Goal: Contribute content

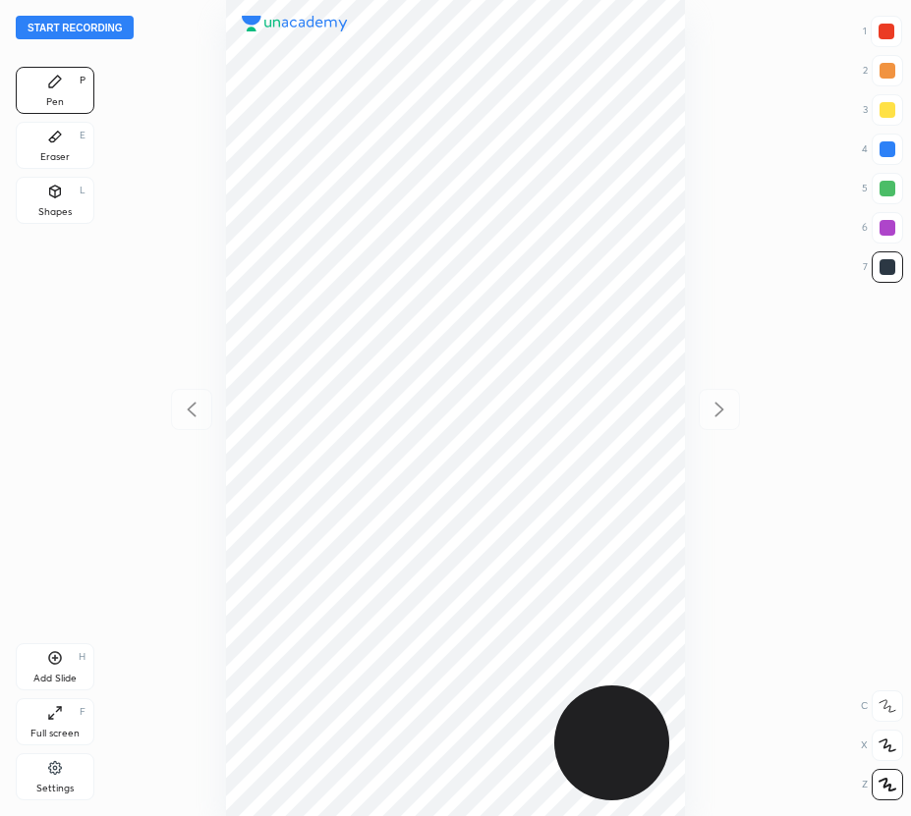
scroll to position [816, 596]
click at [89, 28] on button "Start recording" at bounding box center [75, 28] width 118 height 24
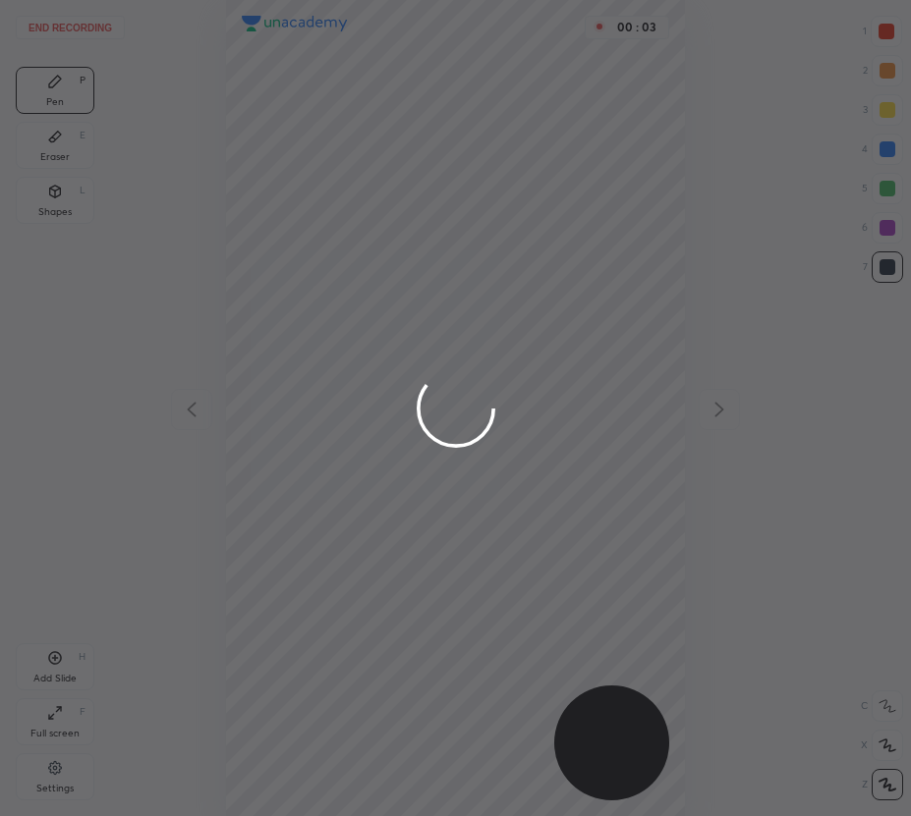
drag, startPoint x: 879, startPoint y: 30, endPoint x: 859, endPoint y: 31, distance: 20.7
click at [878, 31] on div at bounding box center [455, 408] width 911 height 816
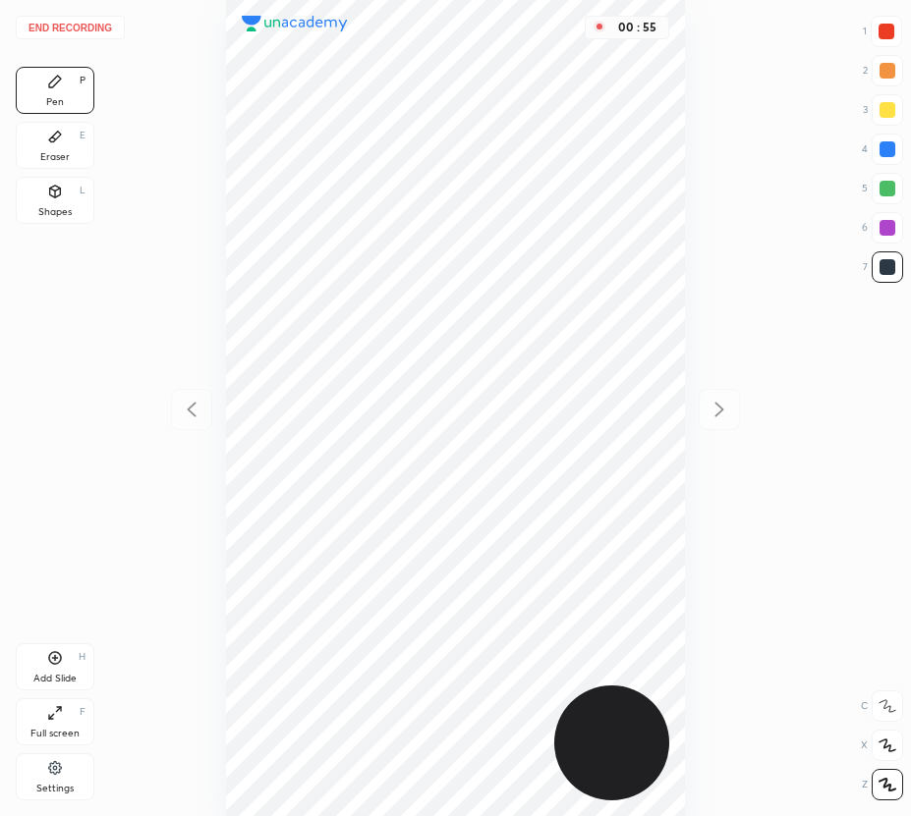
click at [60, 666] on div "Add Slide H" at bounding box center [55, 667] width 79 height 47
drag, startPoint x: 881, startPoint y: 139, endPoint x: 778, endPoint y: 205, distance: 122.9
click at [879, 140] on div at bounding box center [886, 149] width 31 height 31
click at [890, 193] on div at bounding box center [887, 189] width 16 height 16
drag, startPoint x: 60, startPoint y: 199, endPoint x: 181, endPoint y: 231, distance: 124.9
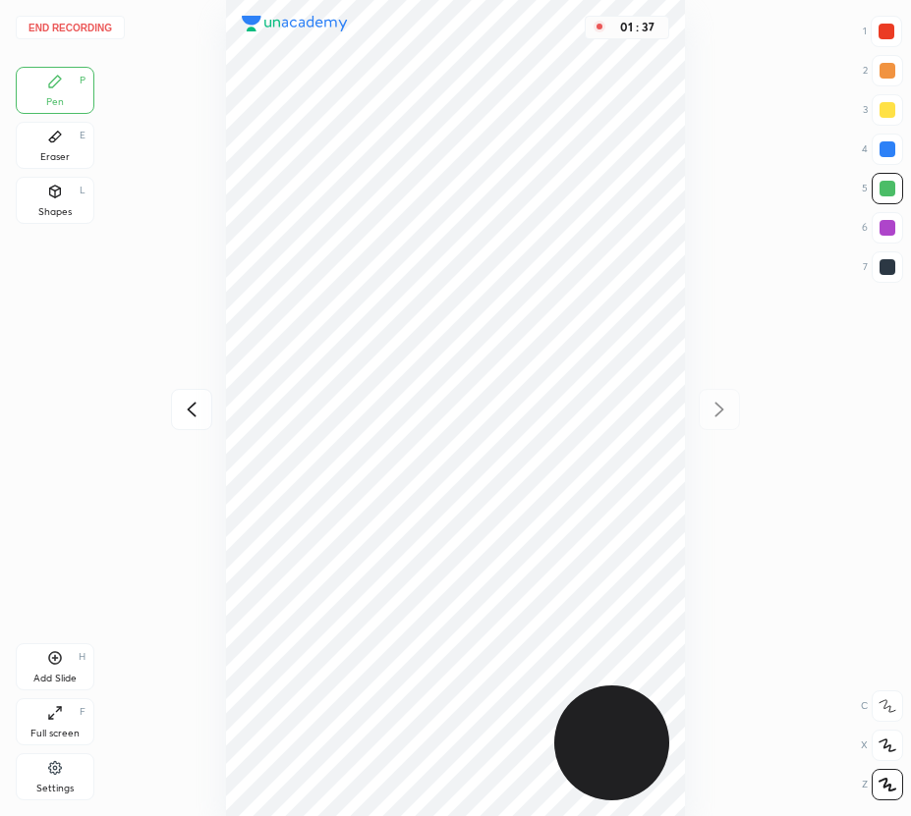
click at [62, 203] on div "Shapes L" at bounding box center [55, 200] width 79 height 47
click at [66, 76] on div "Pen P" at bounding box center [55, 90] width 79 height 47
click at [72, 31] on button "End recording" at bounding box center [70, 28] width 109 height 24
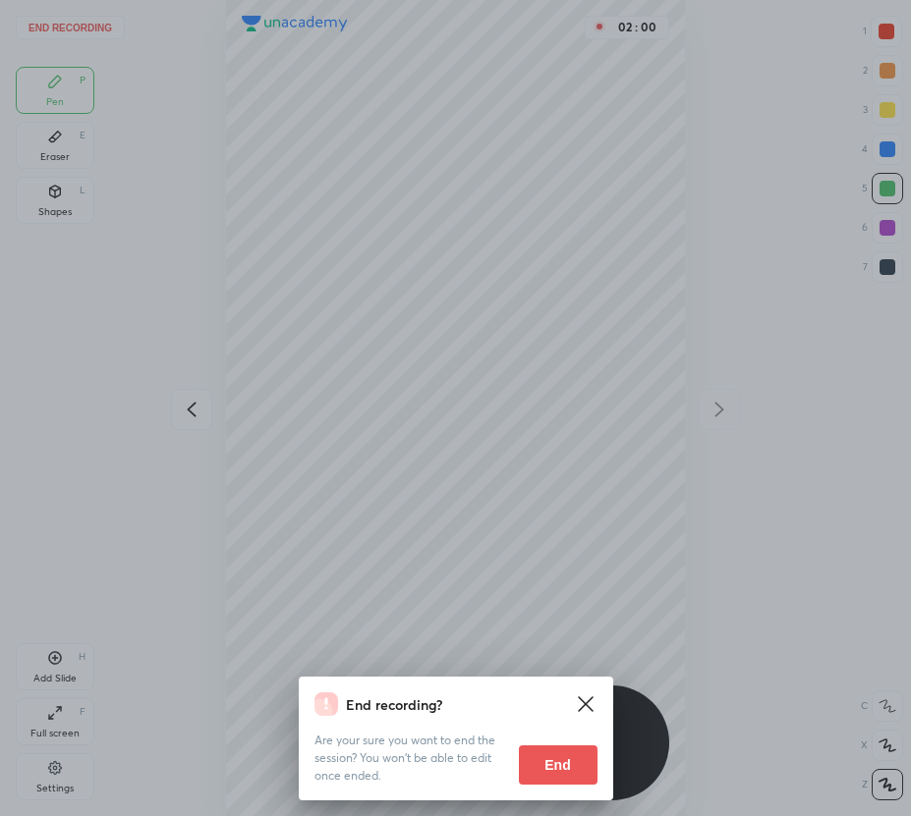
click at [533, 762] on button "End" at bounding box center [558, 765] width 79 height 39
